Goal: Task Accomplishment & Management: Manage account settings

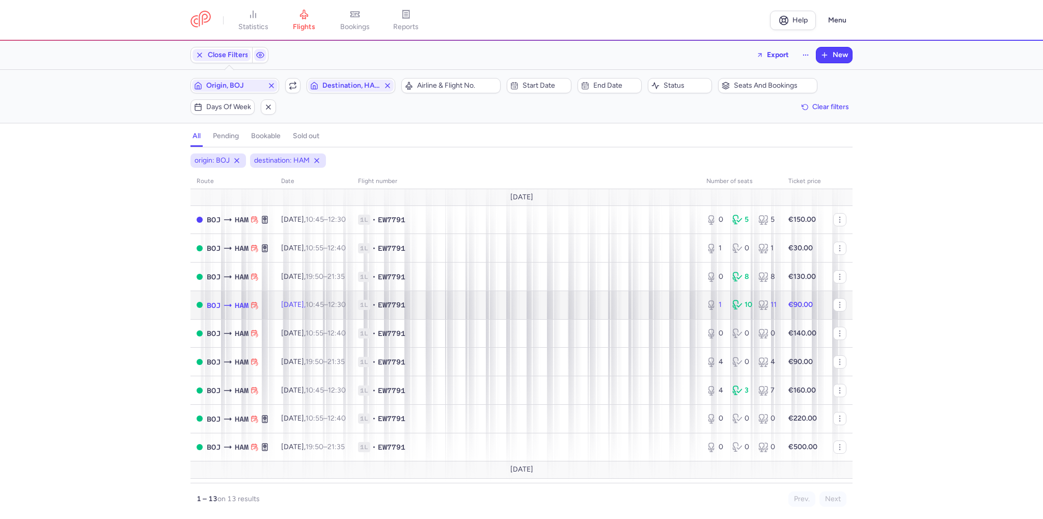
click at [324, 303] on time "10:45" at bounding box center [315, 304] width 18 height 9
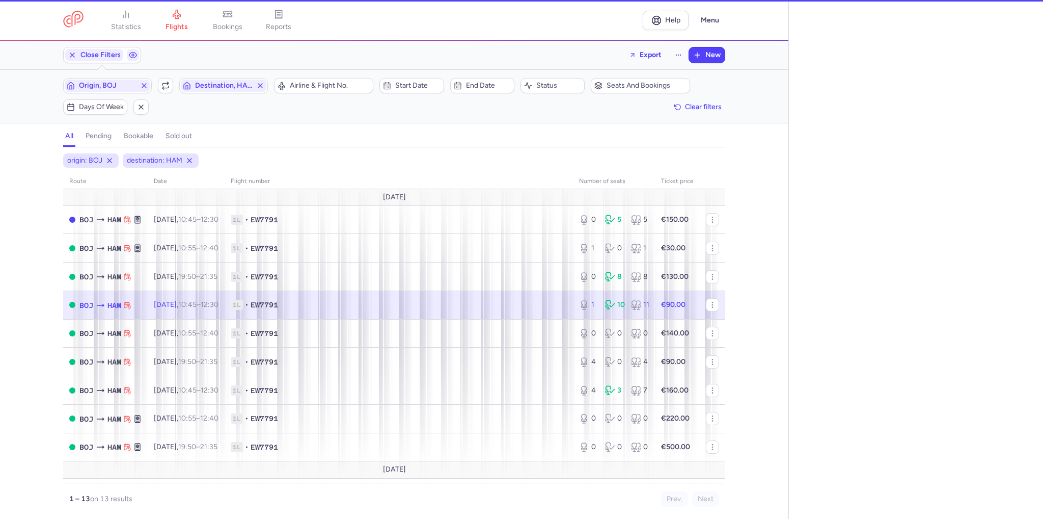
select select "days"
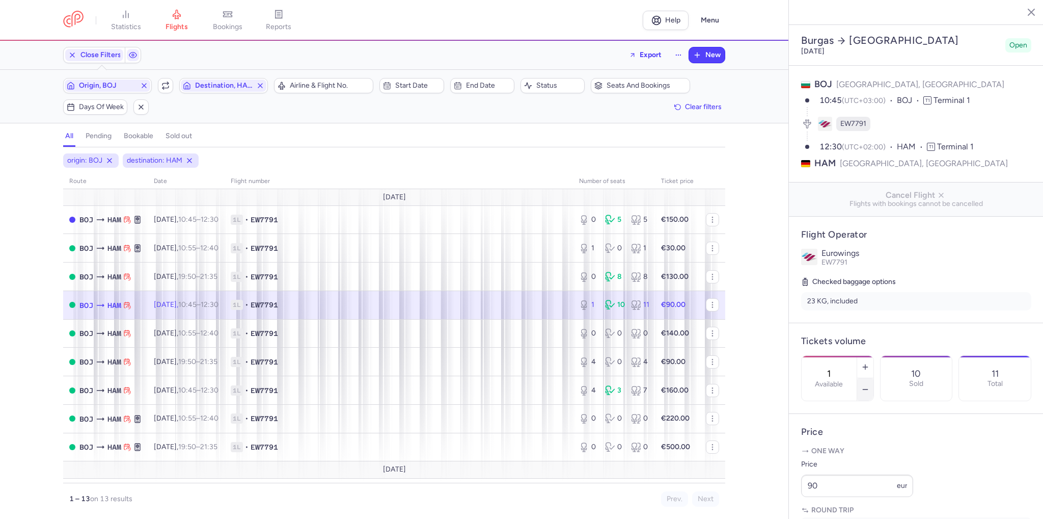
click at [874, 378] on button "button" at bounding box center [866, 389] width 16 height 22
type input "0"
click at [840, 491] on button "Save changes" at bounding box center [835, 499] width 68 height 22
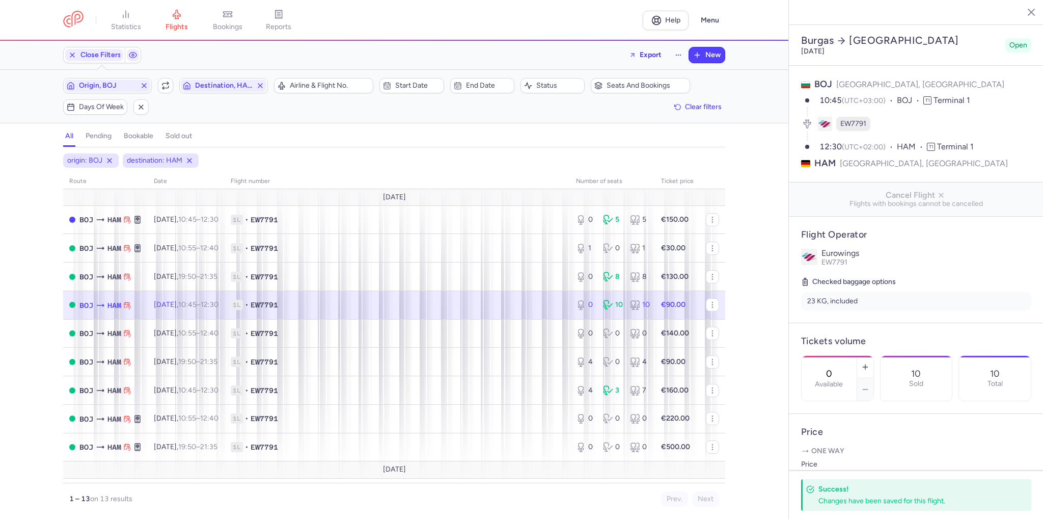
click at [1019, 13] on button "button" at bounding box center [1023, 11] width 15 height 15
